Goal: Complete application form: Complete application form

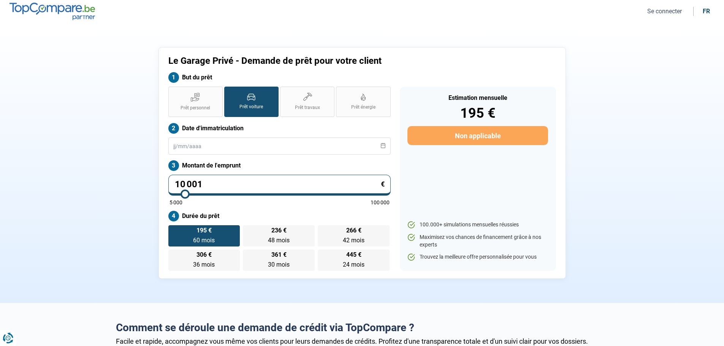
click at [251, 98] on icon at bounding box center [251, 97] width 8 height 7
click at [229, 92] on input "Prêt voiture" at bounding box center [226, 89] width 5 height 5
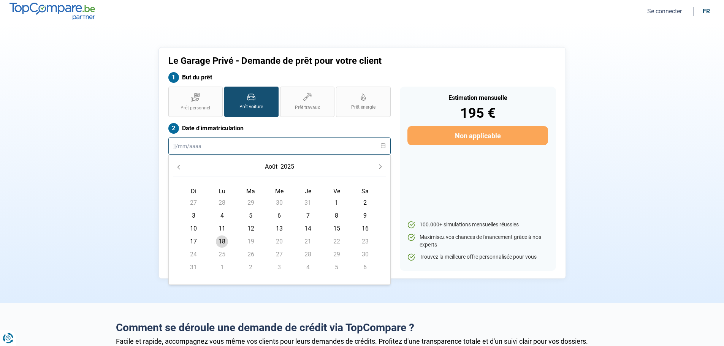
click at [211, 146] on input "text" at bounding box center [279, 146] width 222 height 17
click at [176, 169] on icon "Previous Month" at bounding box center [178, 167] width 5 height 5
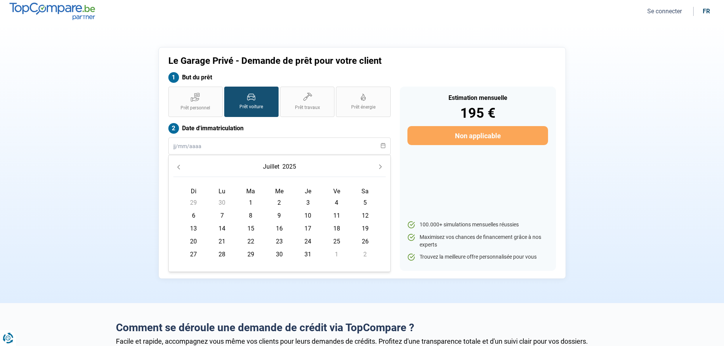
click at [176, 169] on icon "Previous Month" at bounding box center [178, 167] width 5 height 5
click at [281, 167] on button "2025" at bounding box center [286, 167] width 17 height 14
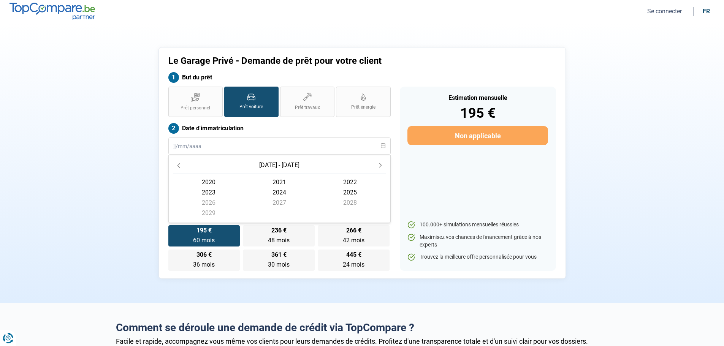
click at [315, 181] on span "2021" at bounding box center [350, 182] width 71 height 10
click at [244, 216] on span "octobre" at bounding box center [279, 216] width 71 height 10
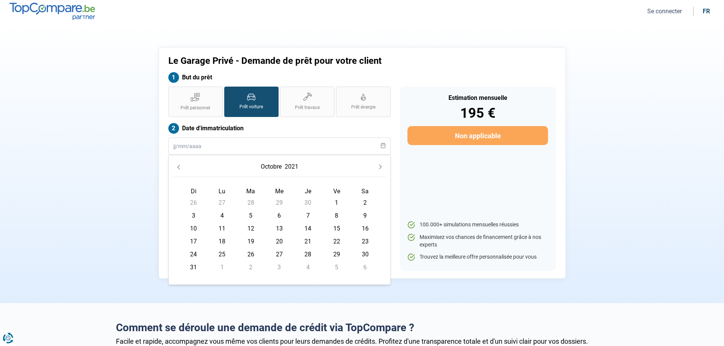
click at [336, 198] on span "1" at bounding box center [337, 203] width 12 height 12
type input "01/10/2021"
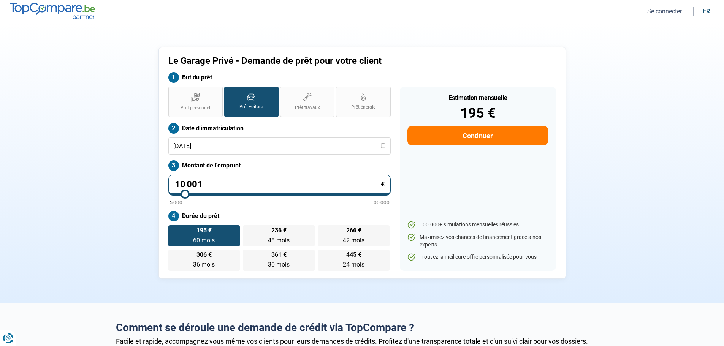
type input "10 750"
type input "10750"
type input "11 250"
type input "11250"
type input "11 750"
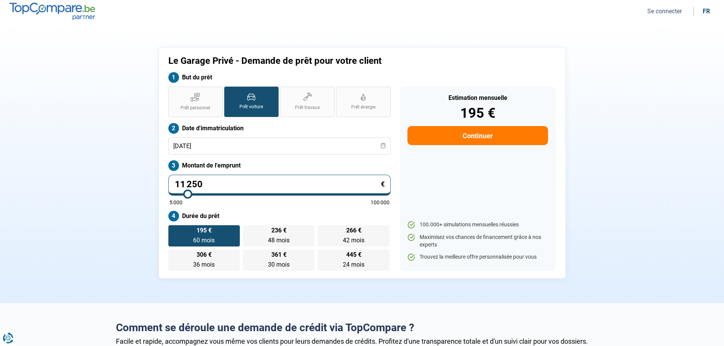
type input "11750"
type input "12 000"
type input "12000"
type input "12 500"
type input "12500"
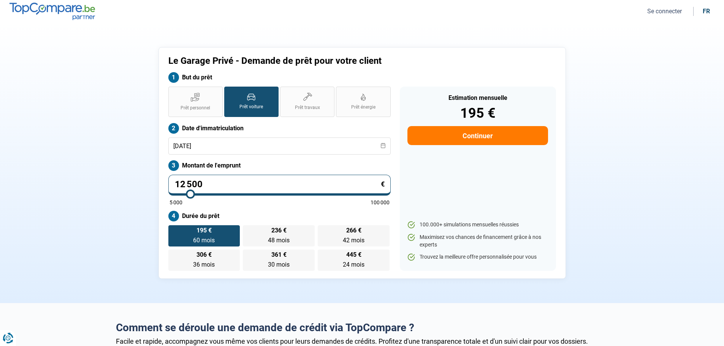
type input "12 750"
type input "12750"
type input "13 000"
type input "13000"
type input "13 500"
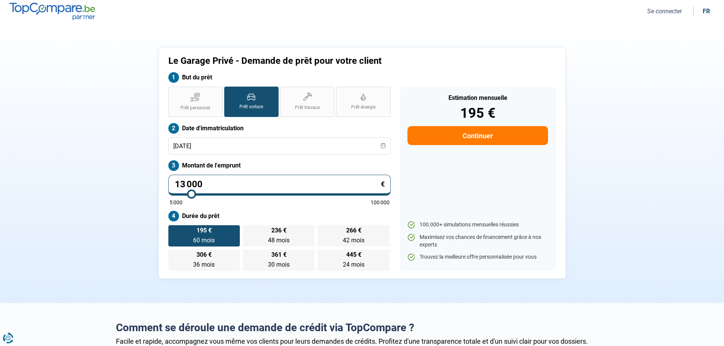
type input "13500"
type input "13 750"
type input "13750"
type input "14 000"
type input "14000"
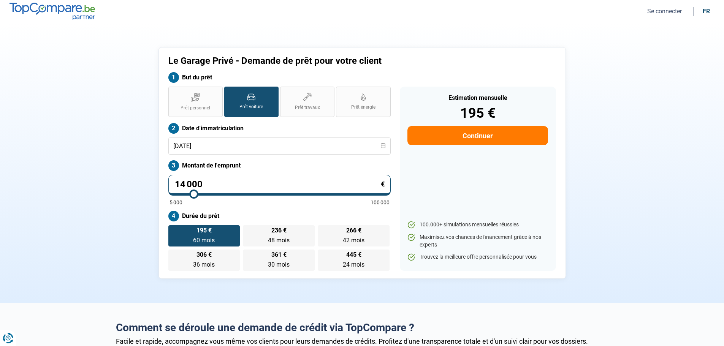
type input "14 250"
type input "14250"
type input "14 500"
type input "14500"
type input "15 000"
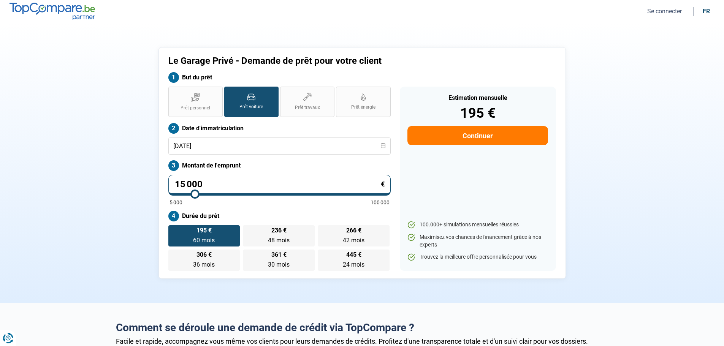
type input "15000"
type input "15 250"
type input "15250"
type input "15 750"
type input "15750"
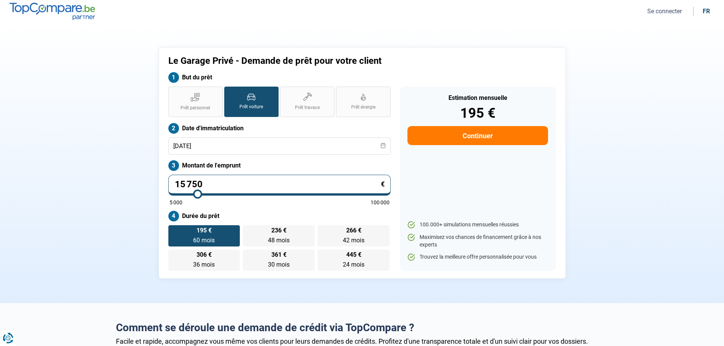
type input "16 000"
type input "16000"
type input "16 500"
type input "16500"
type input "16 750"
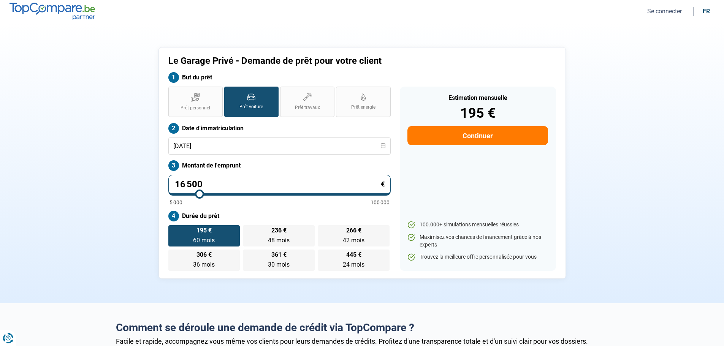
type input "16750"
type input "17 000"
type input "17000"
type input "17 500"
type input "17500"
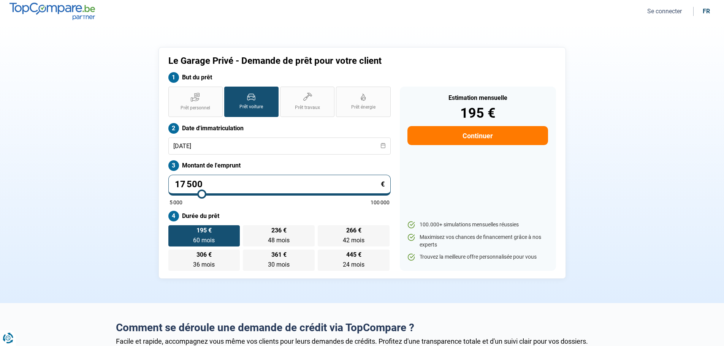
type input "17 750"
type input "17750"
type input "18 000"
type input "18000"
type input "18 250"
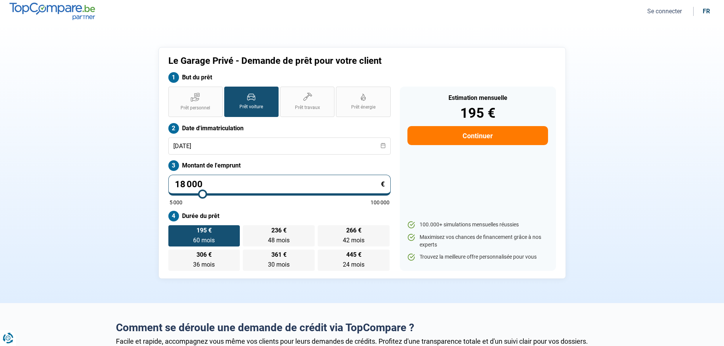
type input "18250"
type input "18 500"
type input "18500"
type input "18 750"
type input "18750"
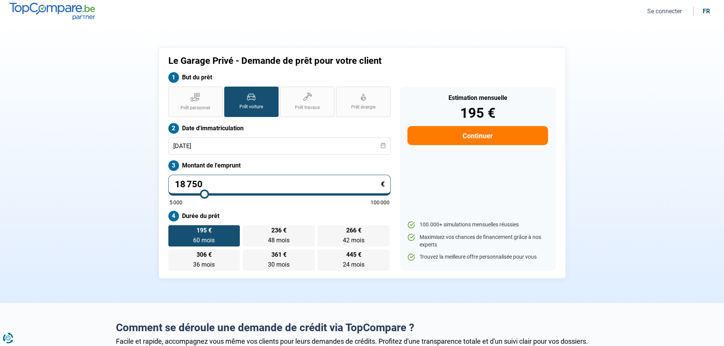
type input "19 000"
type input "19000"
type input "19 250"
type input "19250"
type input "19 500"
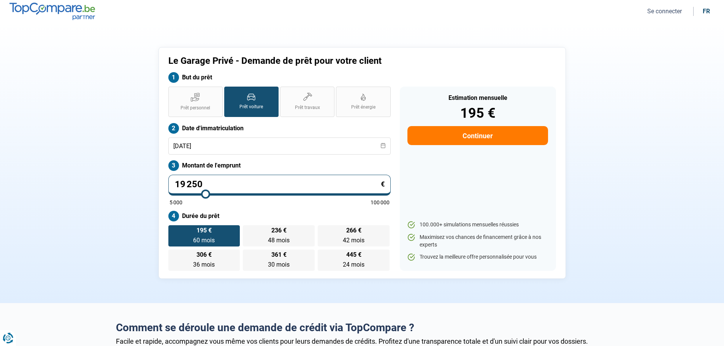
type input "19500"
type input "19 750"
type input "19750"
type input "20 250"
type input "20250"
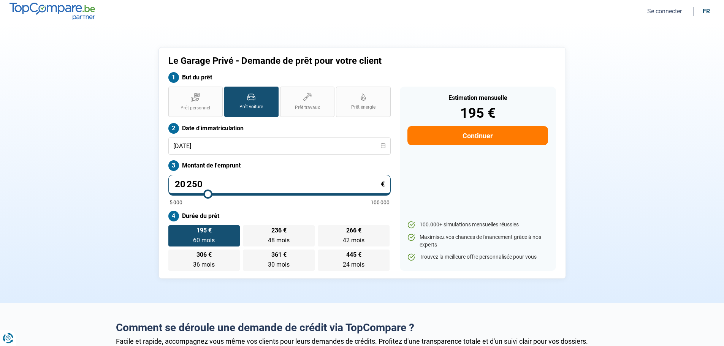
type input "20 500"
type input "20500"
type input "20 750"
type input "20750"
type input "21 000"
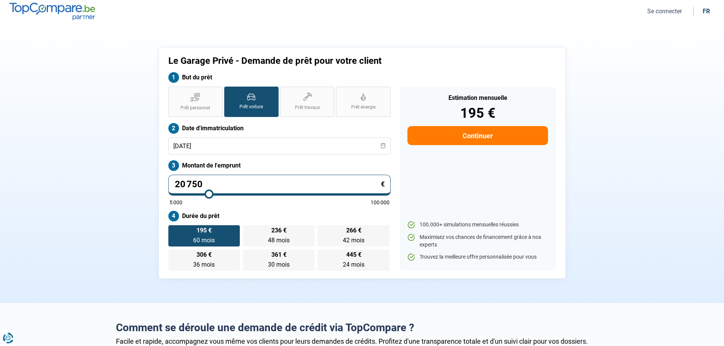
type input "21000"
type input "21 250"
type input "21250"
type input "21 500"
type input "21500"
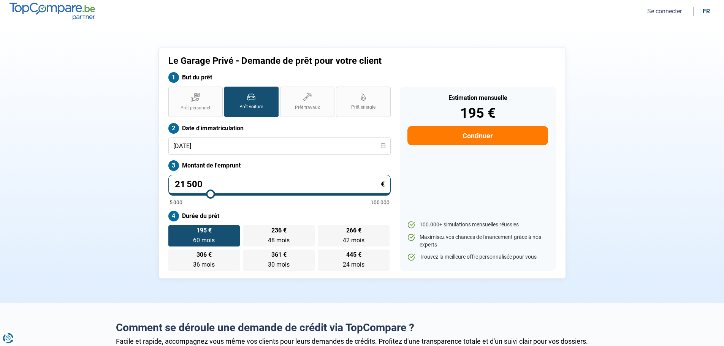
type input "21 750"
type input "21750"
type input "22 000"
type input "22000"
type input "22 250"
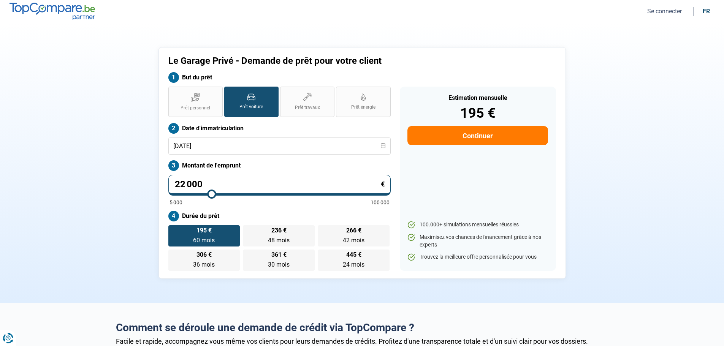
type input "22250"
type input "22 500"
type input "22500"
type input "22 750"
type input "22750"
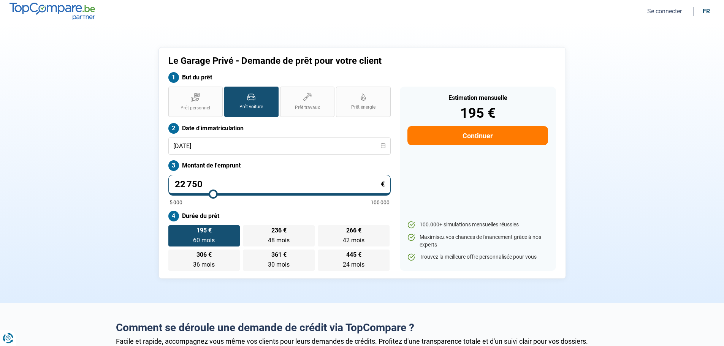
type input "23 000"
type input "23000"
type input "23 250"
type input "23250"
type input "23 500"
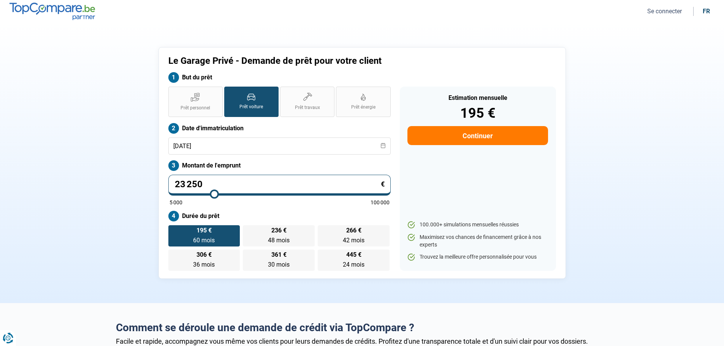
type input "23500"
type input "23 750"
type input "23750"
type input "24 000"
type input "24000"
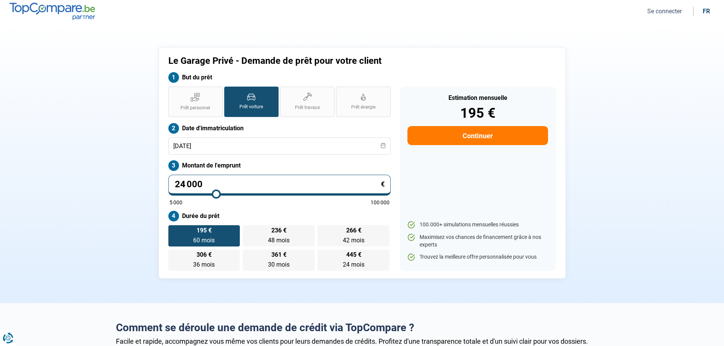
type input "24 250"
type input "24250"
type input "24 500"
type input "24500"
type input "24 750"
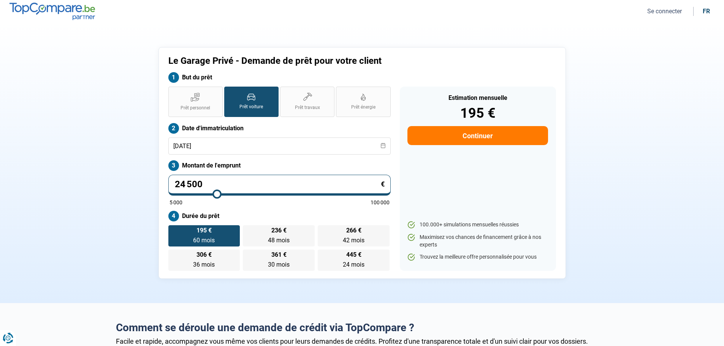
type input "24750"
type input "25 000"
type input "25000"
type input "25 250"
type input "25250"
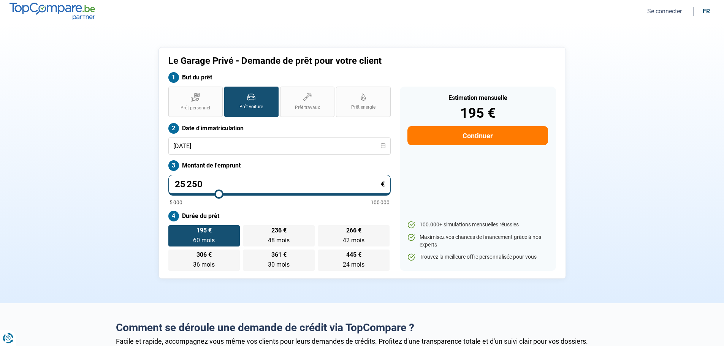
type input "25 500"
type input "25500"
type input "25 750"
type input "25750"
type input "26 000"
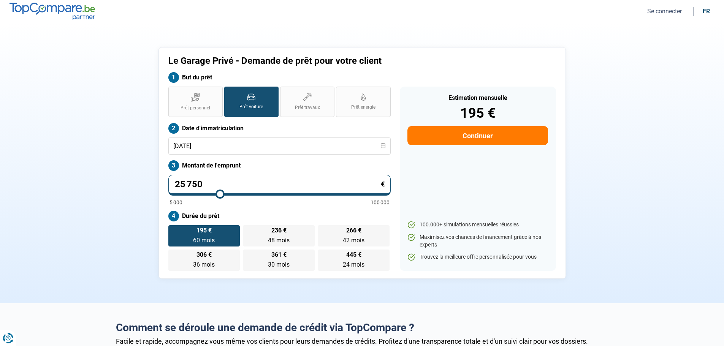
type input "26000"
type input "26 250"
type input "26250"
type input "26 500"
type input "26500"
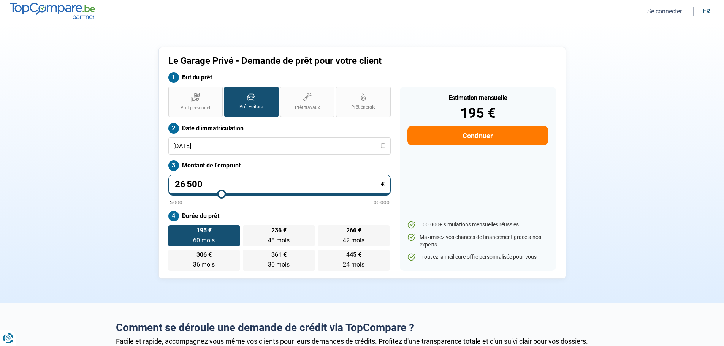
type input "26 750"
type input "26750"
type input "26 500"
type input "26500"
type input "26 250"
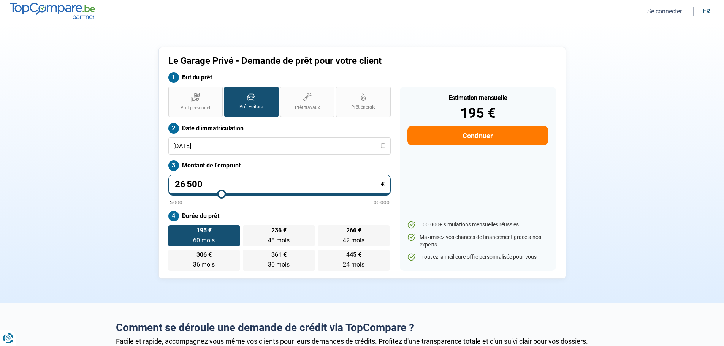
type input "26250"
type input "26 000"
type input "26000"
type input "25 750"
type input "25750"
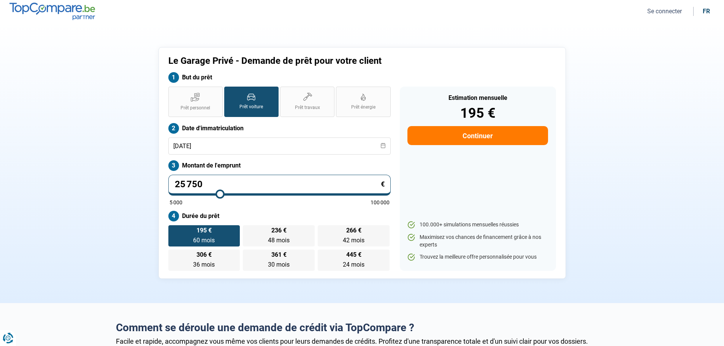
type input "25 500"
type input "25500"
type input "25 750"
type input "25750"
type input "26 000"
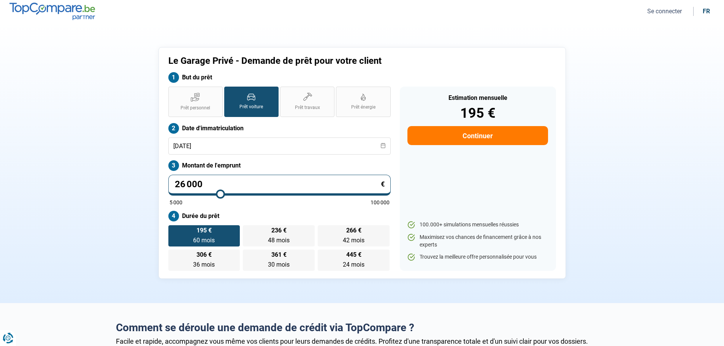
drag, startPoint x: 186, startPoint y: 194, endPoint x: 221, endPoint y: 194, distance: 34.6
type input "26000"
click at [221, 194] on input "range" at bounding box center [280, 195] width 220 height 2
click at [656, 10] on button "Se connecter" at bounding box center [664, 11] width 39 height 8
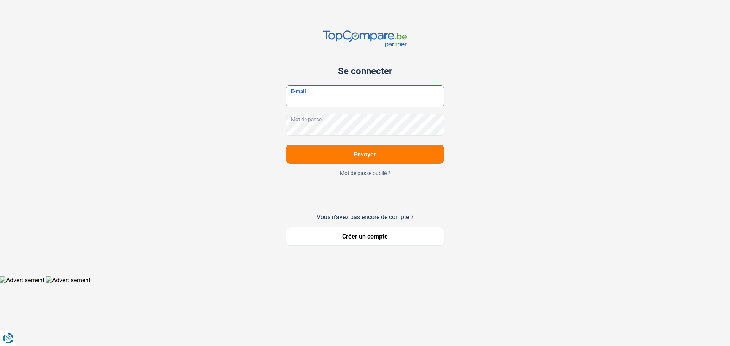
click at [304, 92] on input "E-mail" at bounding box center [365, 97] width 158 height 22
click at [302, 98] on input "E-mail" at bounding box center [365, 97] width 158 height 22
type input "wavre@legarageprive.be"
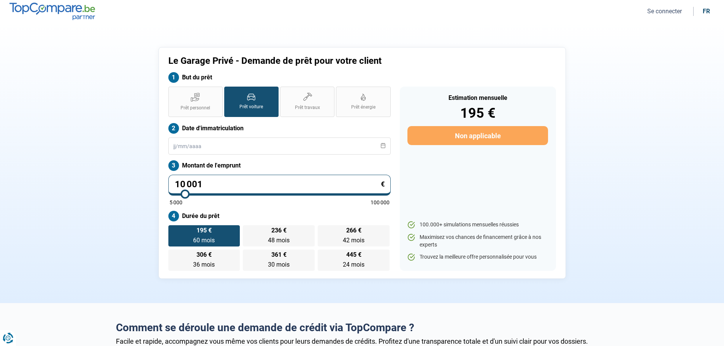
click at [662, 12] on button "Se connecter" at bounding box center [664, 11] width 39 height 8
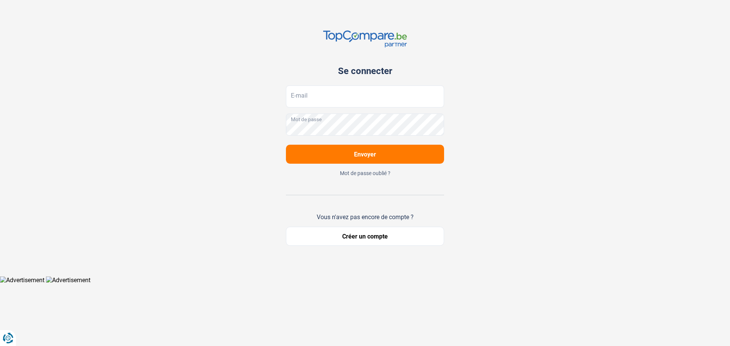
click at [486, 81] on div "Se connecter E-mail Mot de passe Envoyer Mot de passe oublié ? Vous n'avez pas …" at bounding box center [365, 138] width 502 height 276
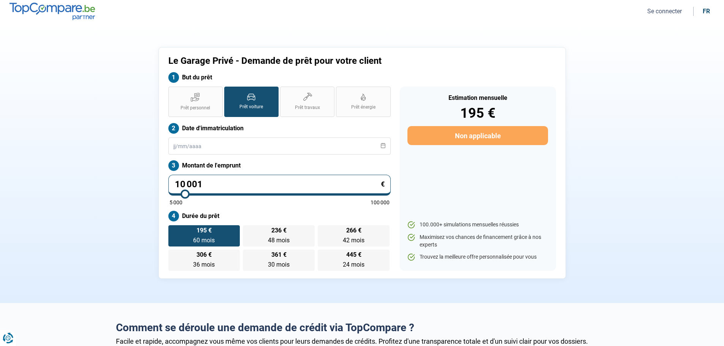
click at [665, 5] on nav "Se connecter fr" at bounding box center [362, 11] width 724 height 23
click at [663, 7] on ul "Se connecter fr" at bounding box center [678, 11] width 74 height 9
click at [662, 11] on button "Se connecter" at bounding box center [664, 11] width 39 height 8
type input "10 500"
type input "10500"
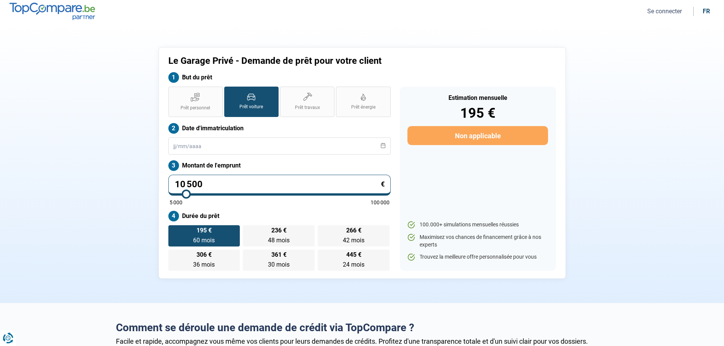
type input "12 000"
type input "12000"
type input "12 500"
type input "12500"
type input "13 000"
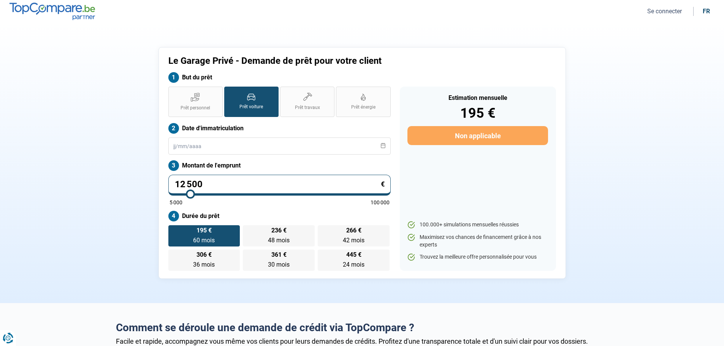
type input "13000"
type input "13 250"
type input "13250"
type input "13 500"
type input "13500"
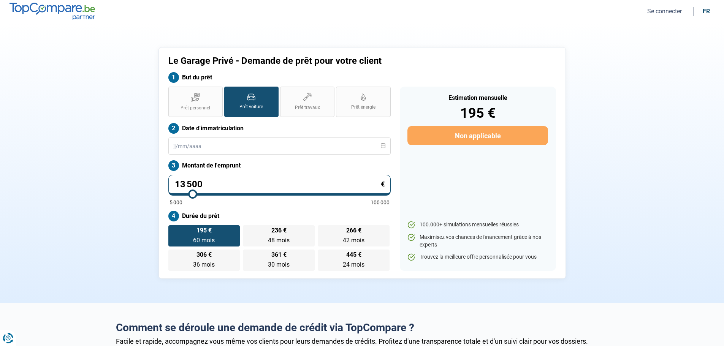
type input "13 750"
type input "13750"
type input "14 250"
type input "14250"
type input "14 750"
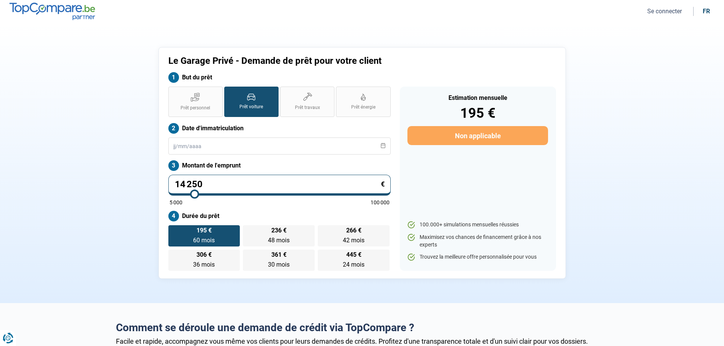
type input "14750"
type input "15 250"
type input "15250"
type input "15 750"
type input "15750"
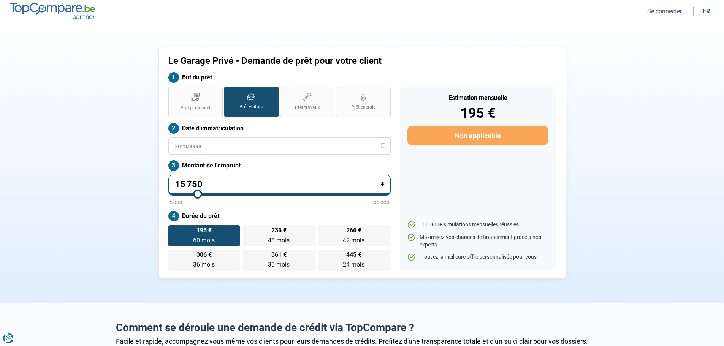
type input "16 250"
type input "16250"
type input "16 750"
type input "16750"
type input "17 000"
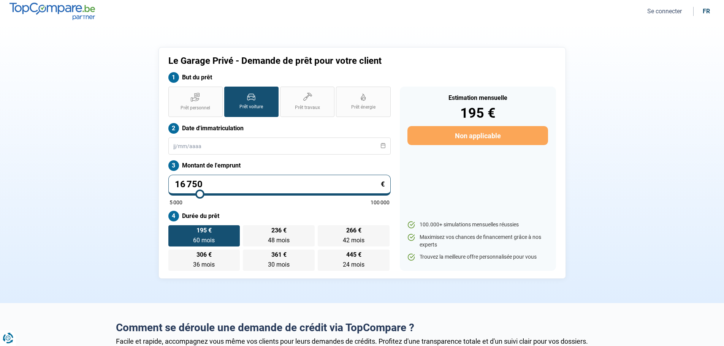
type input "17000"
type input "17 500"
type input "17500"
type input "18 000"
type input "18000"
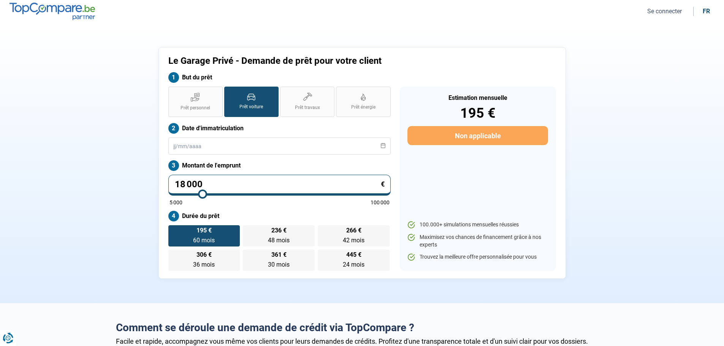
type input "18 250"
type input "18250"
type input "18 500"
type input "18500"
type input "19 000"
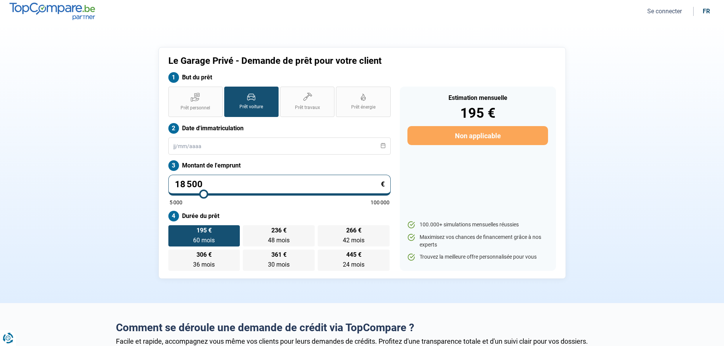
type input "19000"
type input "19 500"
type input "19500"
type input "20 000"
type input "20000"
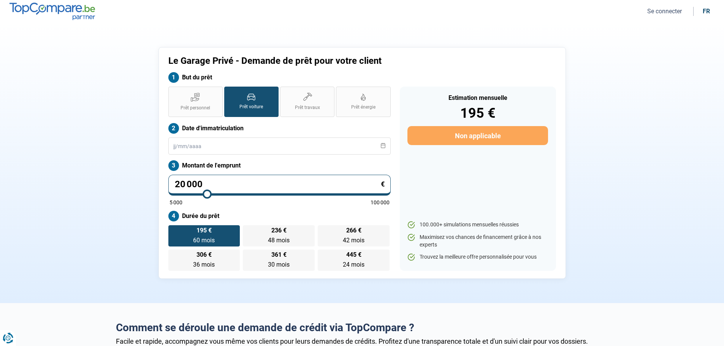
type input "20 250"
type input "20250"
type input "20 500"
type input "20500"
type input "20 750"
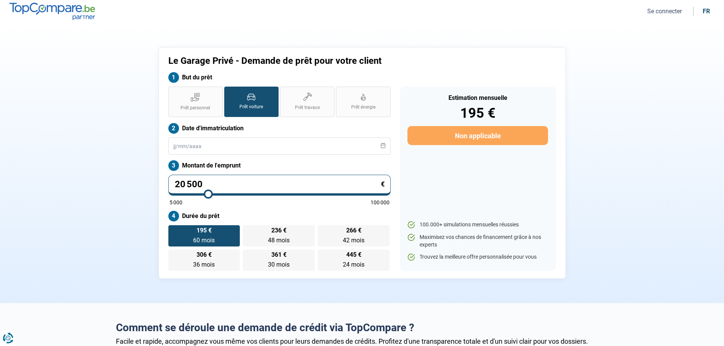
type input "20750"
type input "21 250"
type input "21250"
type input "21 500"
type input "21500"
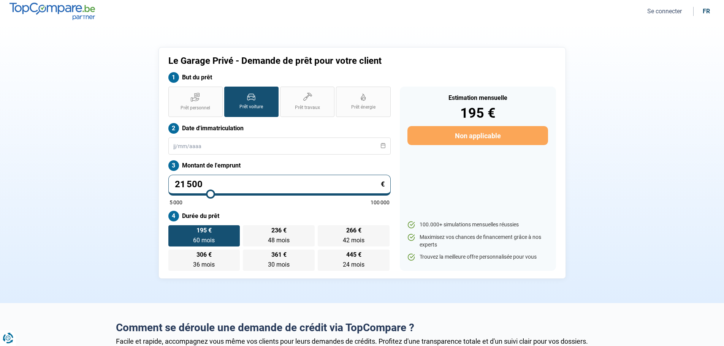
type input "21 750"
type input "21750"
type input "22 250"
type input "22250"
type input "22 500"
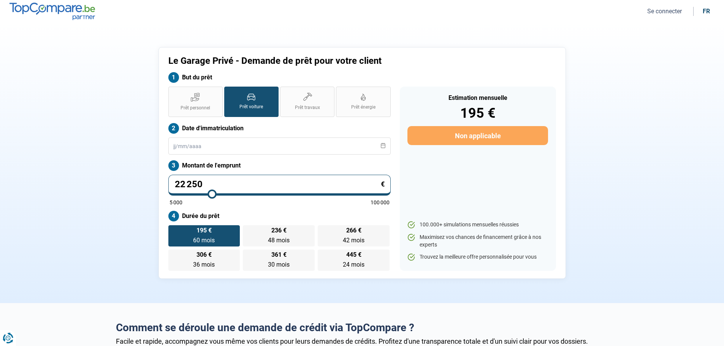
type input "22500"
type input "22 750"
type input "22750"
type input "22 250"
type input "22250"
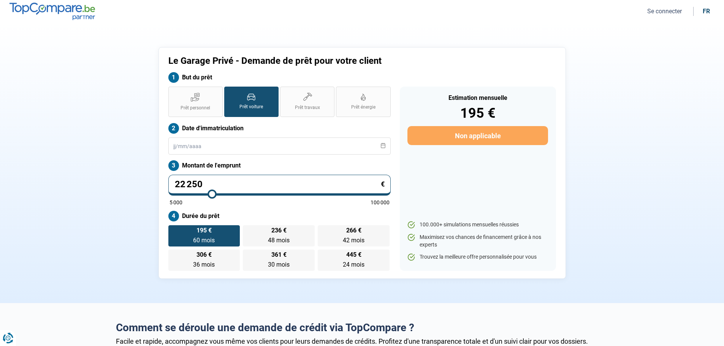
type input "21 750"
type input "21750"
type input "21 500"
type input "21500"
type input "21 250"
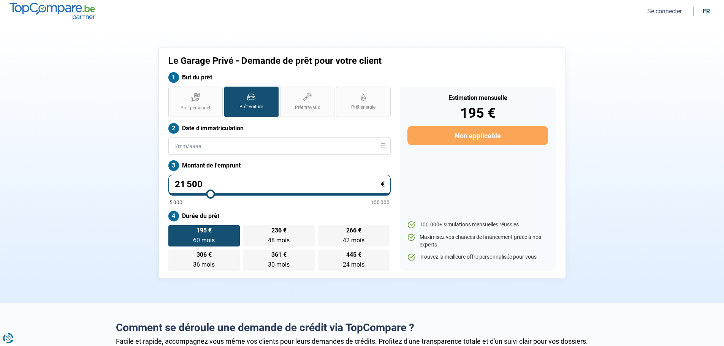
type input "21250"
type input "21 000"
type input "21000"
type input "20 750"
type input "20750"
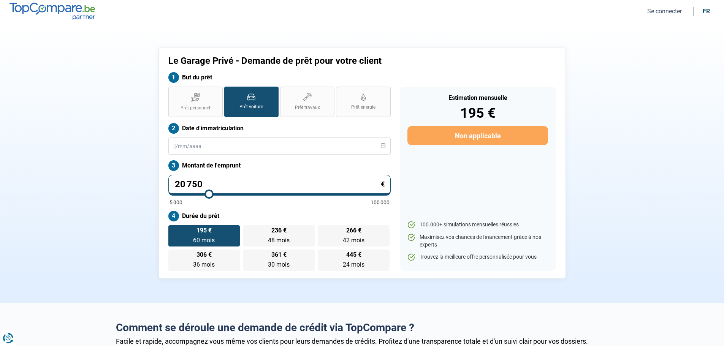
type input "21 250"
type input "21250"
type input "22 000"
type input "22000"
type input "22 500"
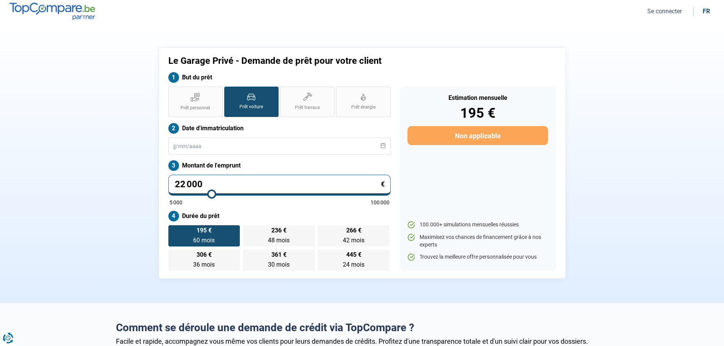
type input "22500"
type input "23 000"
type input "23000"
type input "23 500"
type input "23500"
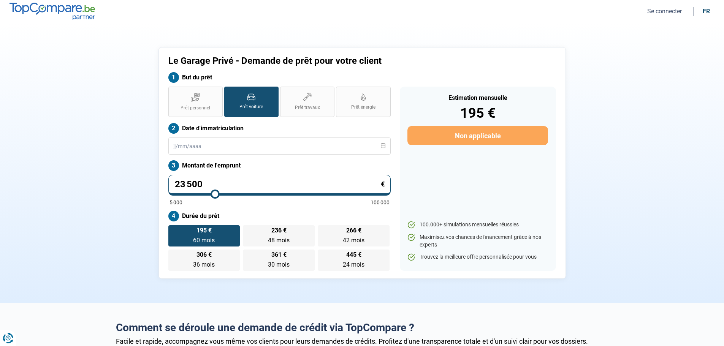
type input "23 750"
type input "23750"
type input "24 000"
type input "24000"
type input "24 500"
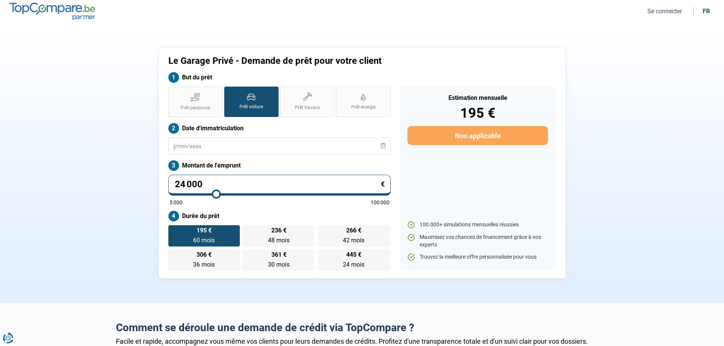
type input "24500"
type input "24 750"
type input "24750"
type input "25 250"
type input "25250"
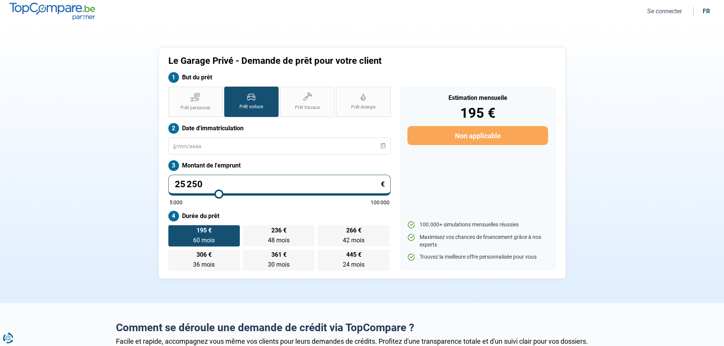
type input "25 750"
type input "25750"
type input "26 250"
type input "26250"
type input "26 750"
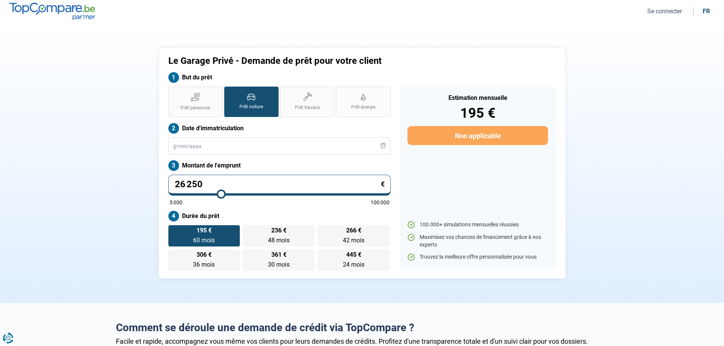
type input "26750"
type input "27 250"
type input "27250"
type input "27 500"
type input "27500"
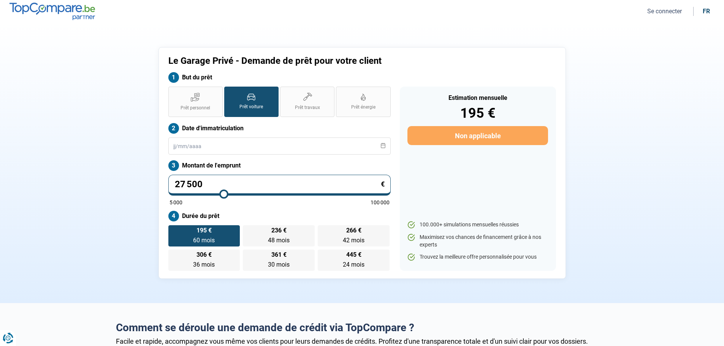
type input "27 750"
type input "27750"
type input "28 000"
type input "28000"
type input "28 250"
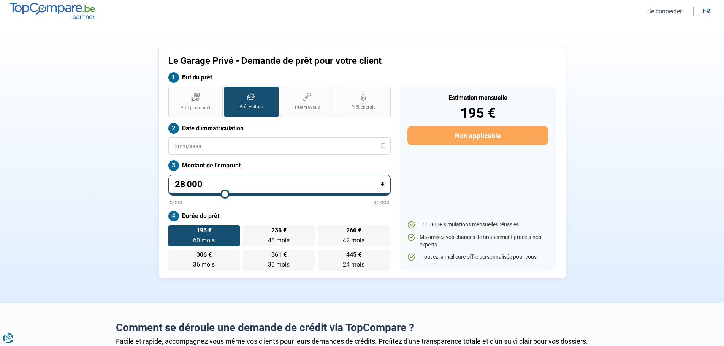
type input "28250"
type input "28 500"
type input "28500"
type input "28 250"
type input "28250"
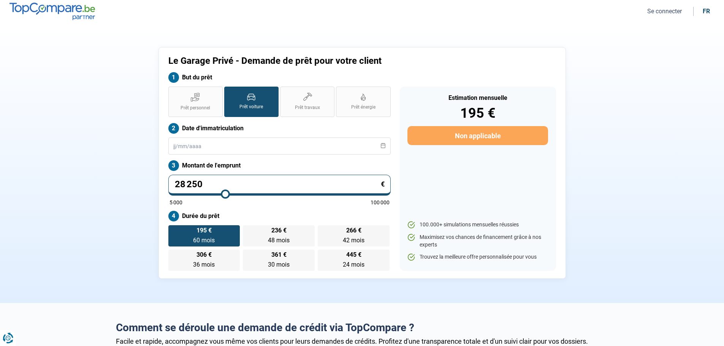
type input "28 000"
type input "28000"
type input "27 750"
type input "27750"
type input "27 500"
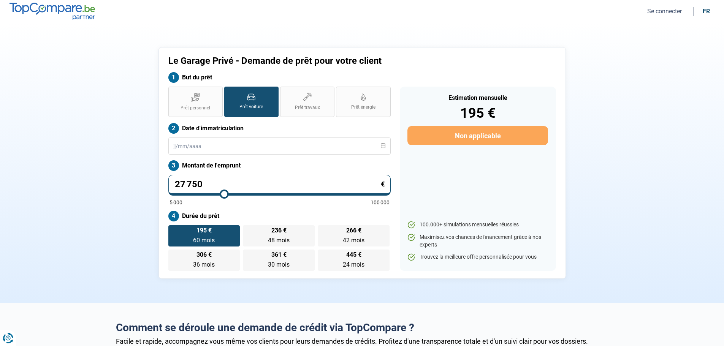
type input "27500"
type input "27 750"
type input "27750"
type input "27 500"
type input "27500"
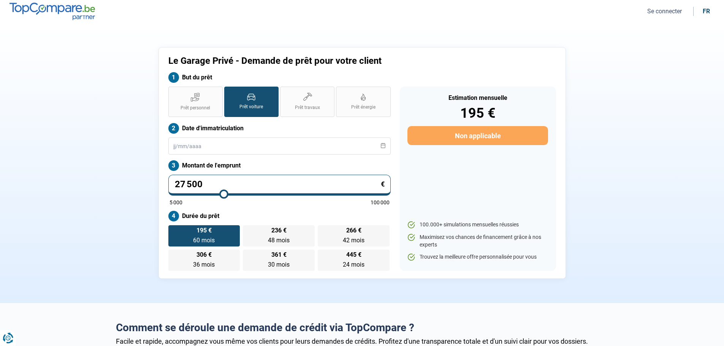
type input "27 250"
type input "27250"
type input "26 750"
type input "26750"
type input "27 000"
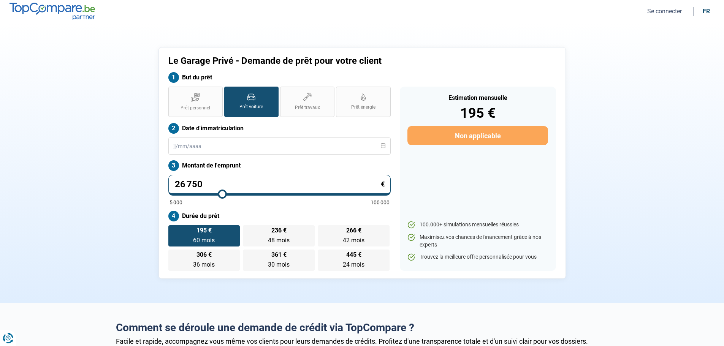
type input "27000"
type input "27 250"
type input "27250"
type input "27 000"
drag, startPoint x: 185, startPoint y: 193, endPoint x: 223, endPoint y: 194, distance: 38.0
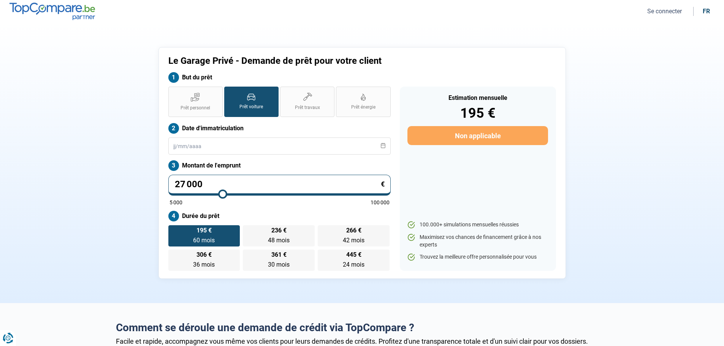
type input "27000"
click at [223, 194] on input "range" at bounding box center [280, 195] width 220 height 2
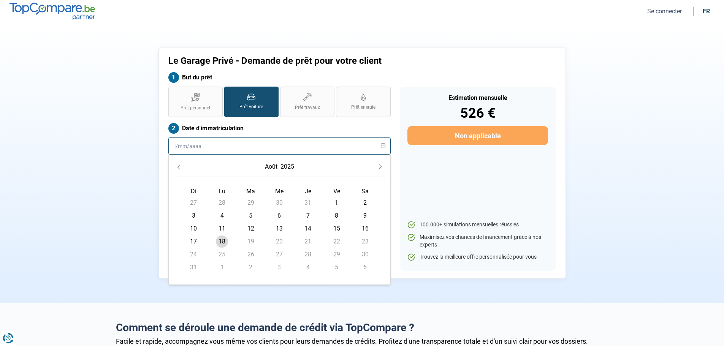
click at [222, 146] on input "text" at bounding box center [279, 146] width 222 height 17
click at [275, 167] on button "août" at bounding box center [272, 167] width 16 height 14
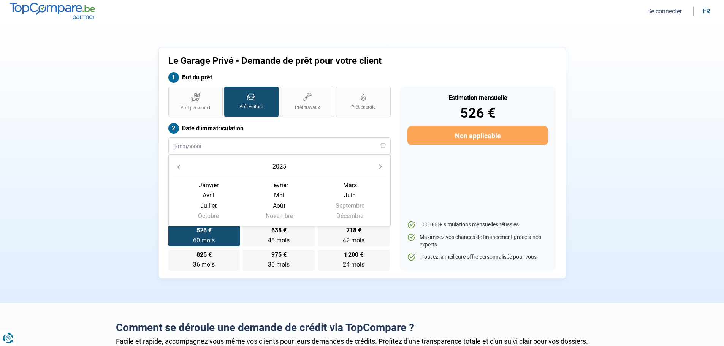
drag, startPoint x: 282, startPoint y: 184, endPoint x: 281, endPoint y: 189, distance: 5.8
click at [315, 189] on span "février" at bounding box center [350, 185] width 71 height 10
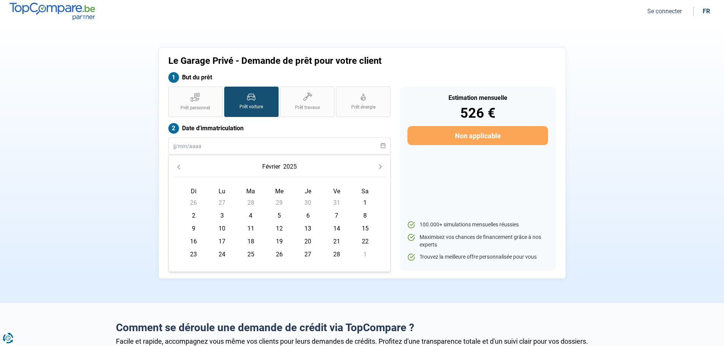
click at [284, 166] on button "2025" at bounding box center [290, 167] width 17 height 14
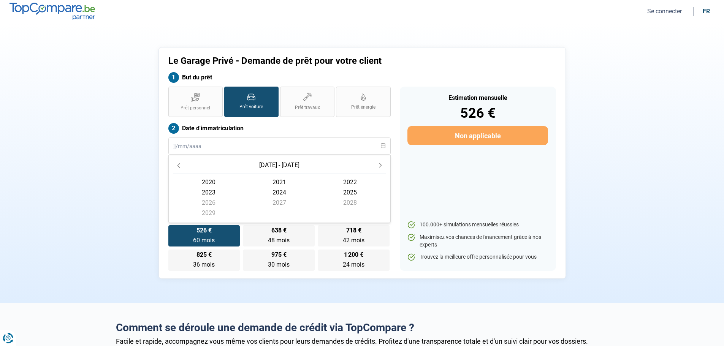
click at [315, 180] on span "2021" at bounding box center [350, 182] width 71 height 10
click at [244, 215] on span "octobre" at bounding box center [279, 216] width 71 height 10
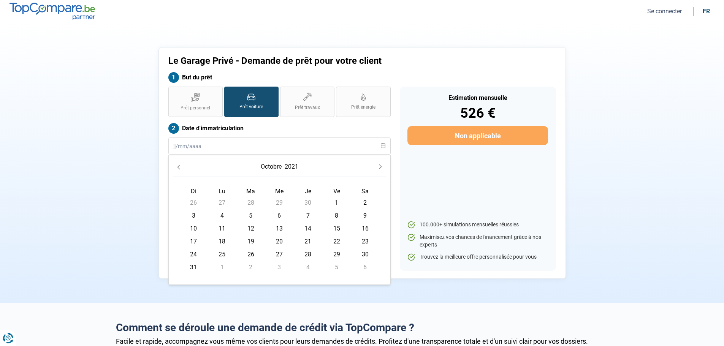
click at [338, 202] on span "1" at bounding box center [337, 203] width 12 height 12
type input "01/10/2021"
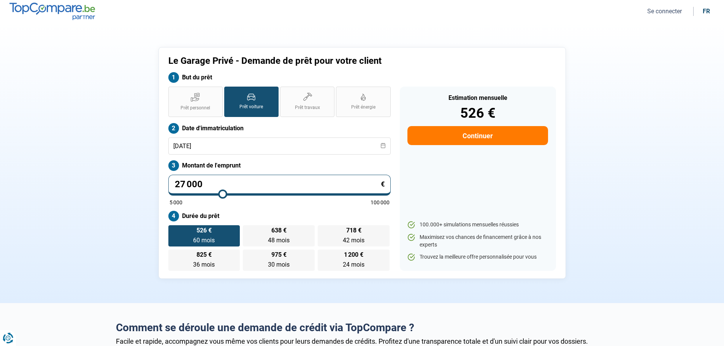
click at [199, 231] on span "526 €" at bounding box center [204, 231] width 15 height 6
click at [173, 230] on input "526 € 60 mois 60 mois" at bounding box center [170, 228] width 5 height 5
click at [483, 129] on button "Continuer" at bounding box center [478, 135] width 140 height 19
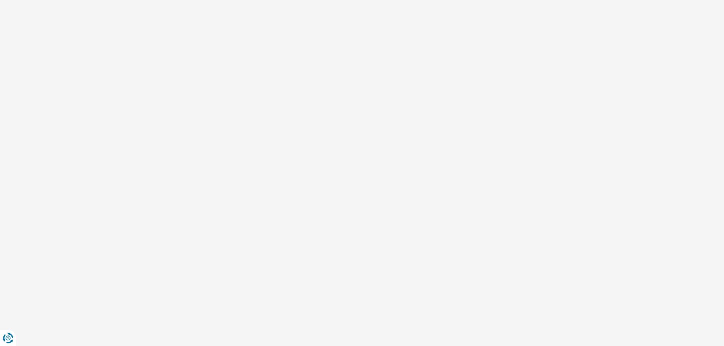
select select "32"
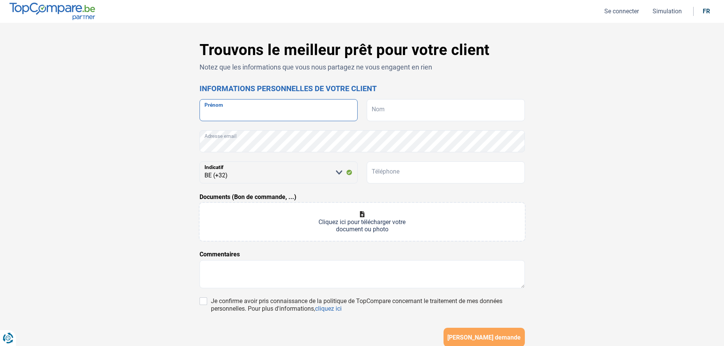
click at [257, 113] on input "Prénom" at bounding box center [279, 110] width 158 height 22
type input "L"
type input "Sophie"
type input "Locus"
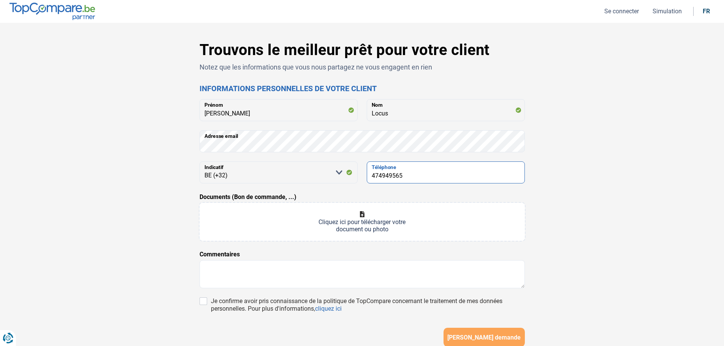
type input "474949565"
click at [270, 273] on textarea at bounding box center [363, 274] width 326 height 28
click at [204, 301] on input "Je confirme avoir pris connaissance de la politique de TopCompare concernant le…" at bounding box center [204, 302] width 8 height 8
checkbox input "true"
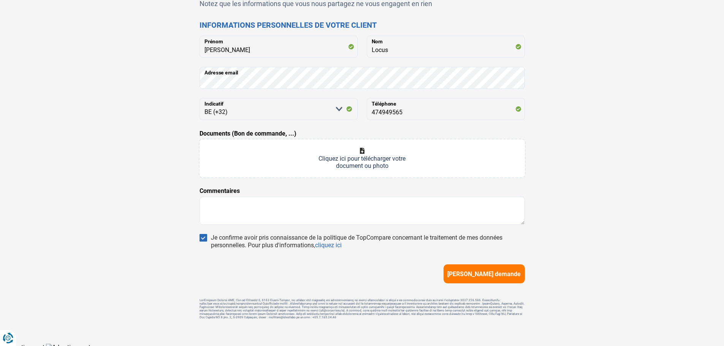
scroll to position [70, 0]
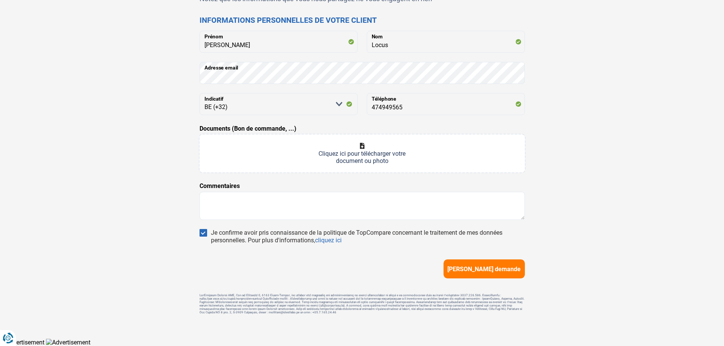
click at [498, 268] on span "Soumettre demande" at bounding box center [484, 269] width 73 height 7
